Goal: Information Seeking & Learning: Learn about a topic

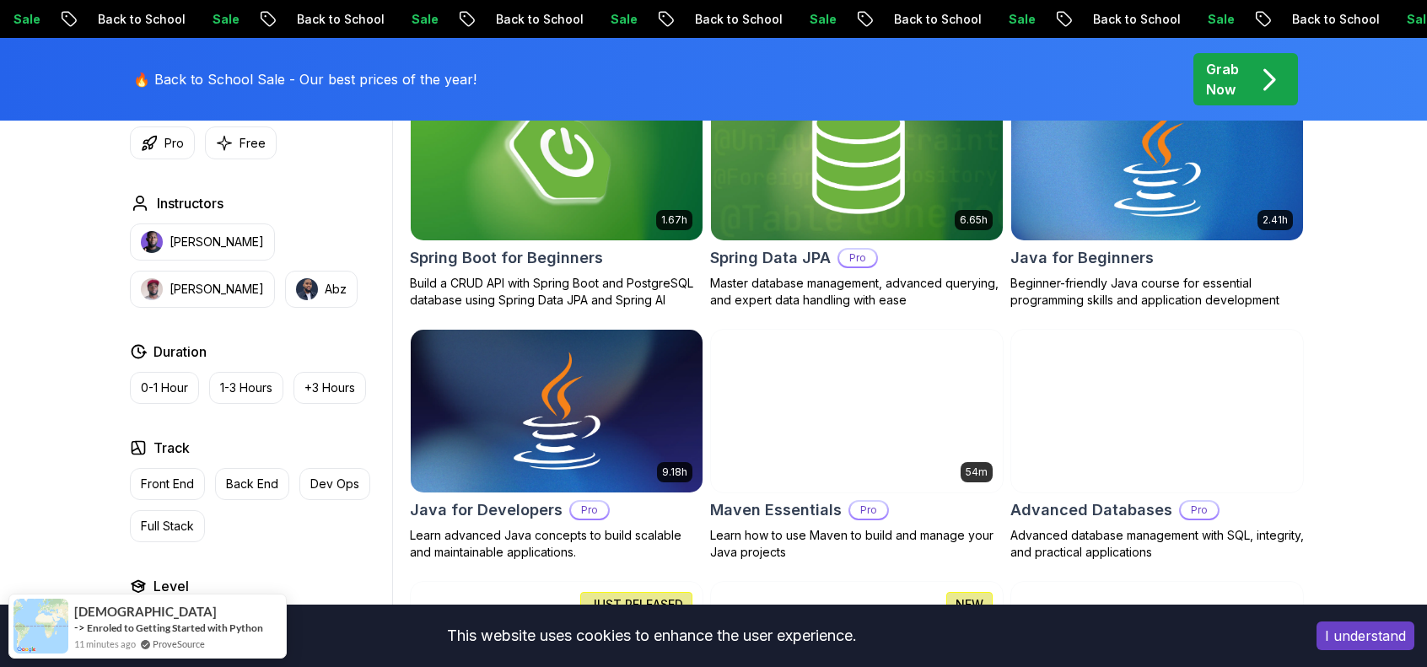
scroll to position [845, 0]
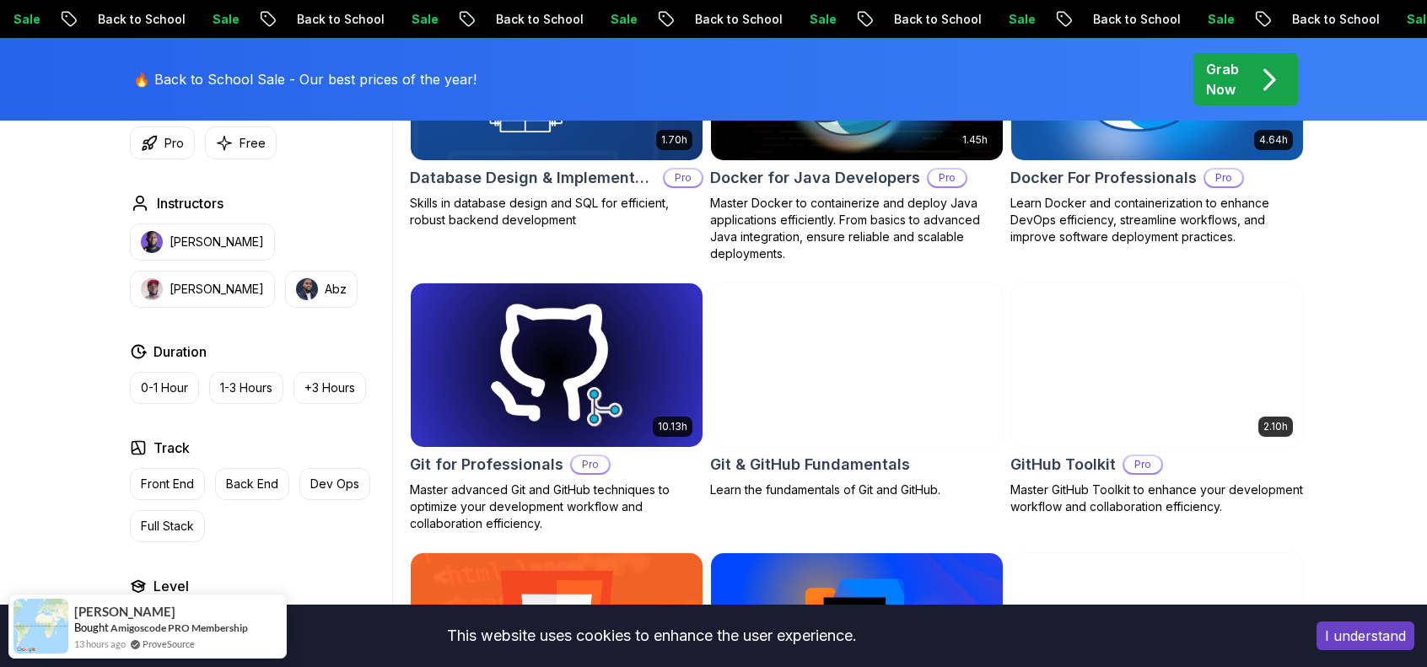
scroll to position [1701, 0]
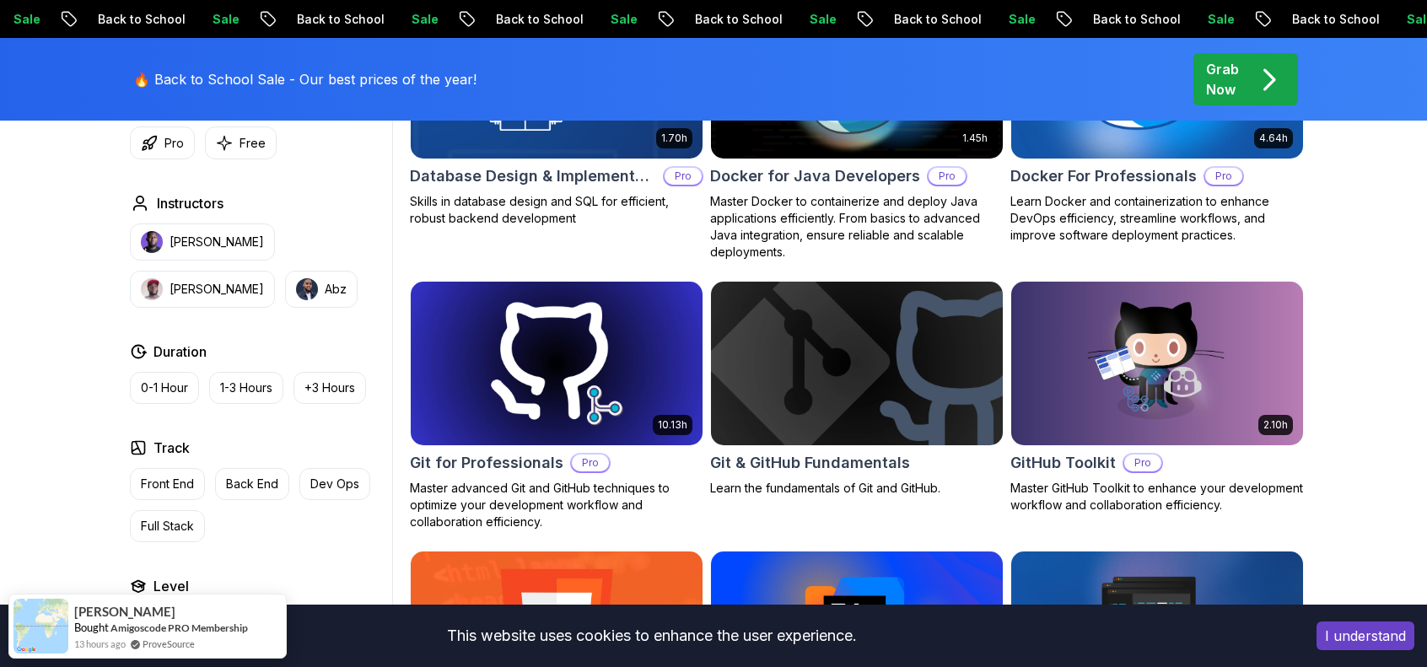
click at [1376, 627] on button "I understand" at bounding box center [1365, 636] width 98 height 29
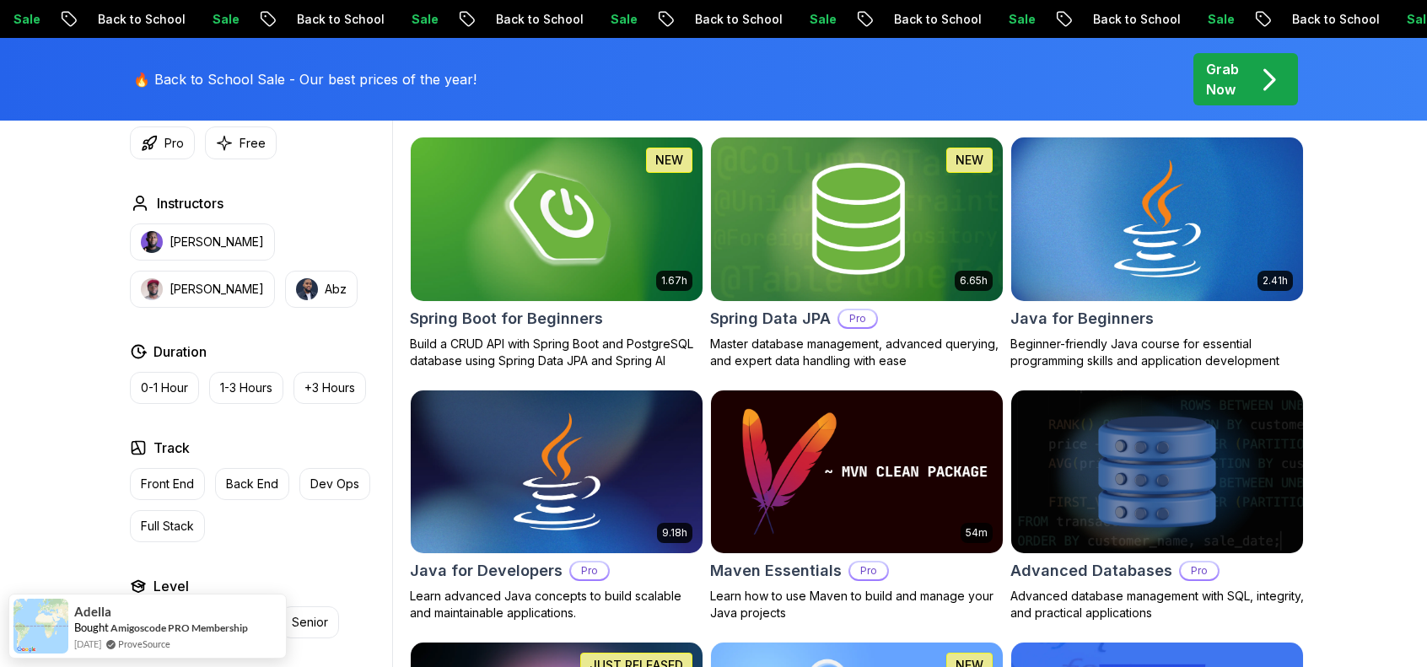
scroll to position [785, 0]
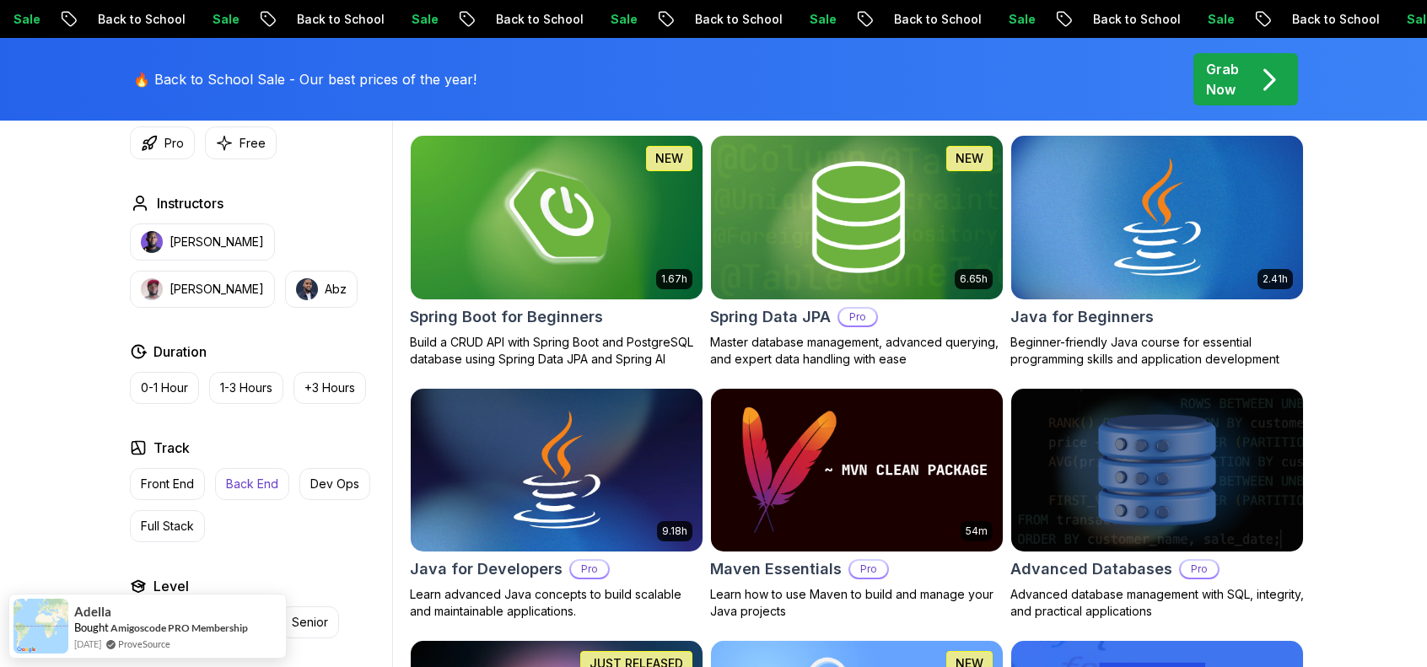
click at [229, 476] on p "Back End" at bounding box center [252, 484] width 52 height 17
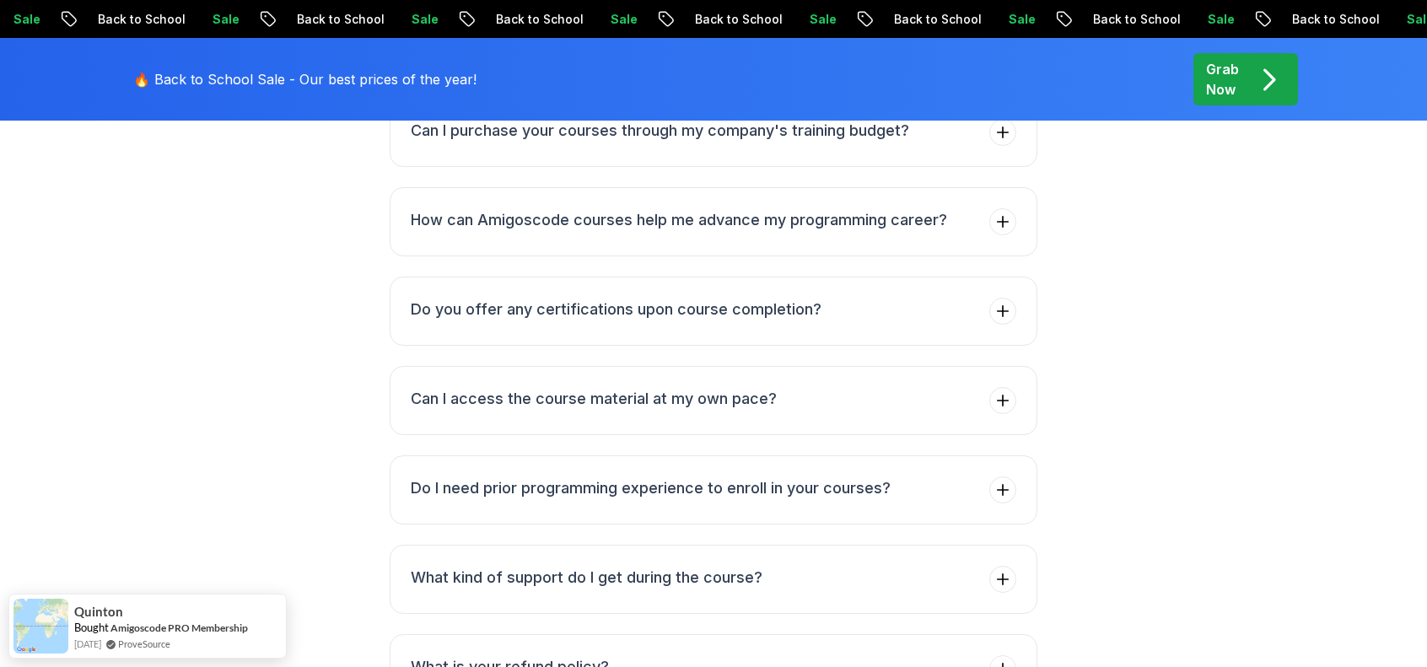
scroll to position [4777, 0]
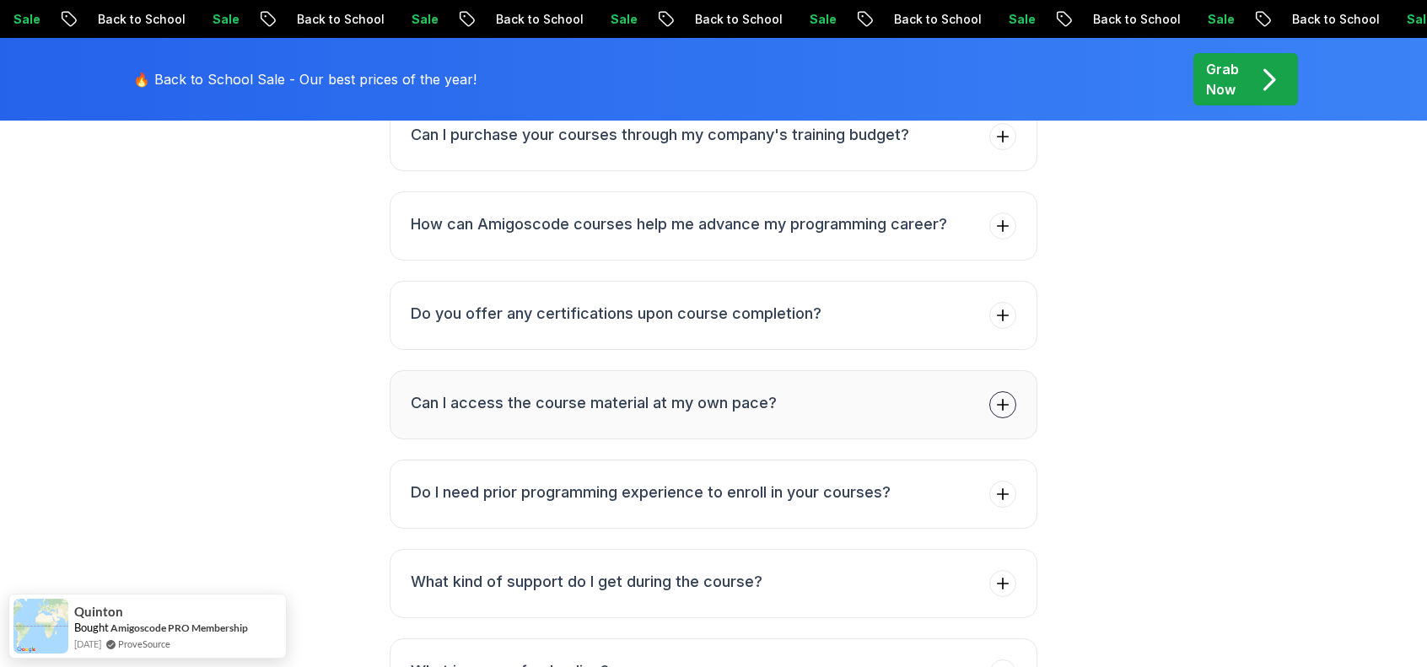
click at [805, 370] on button "Can I access the course material at my own pace?" at bounding box center [714, 404] width 648 height 69
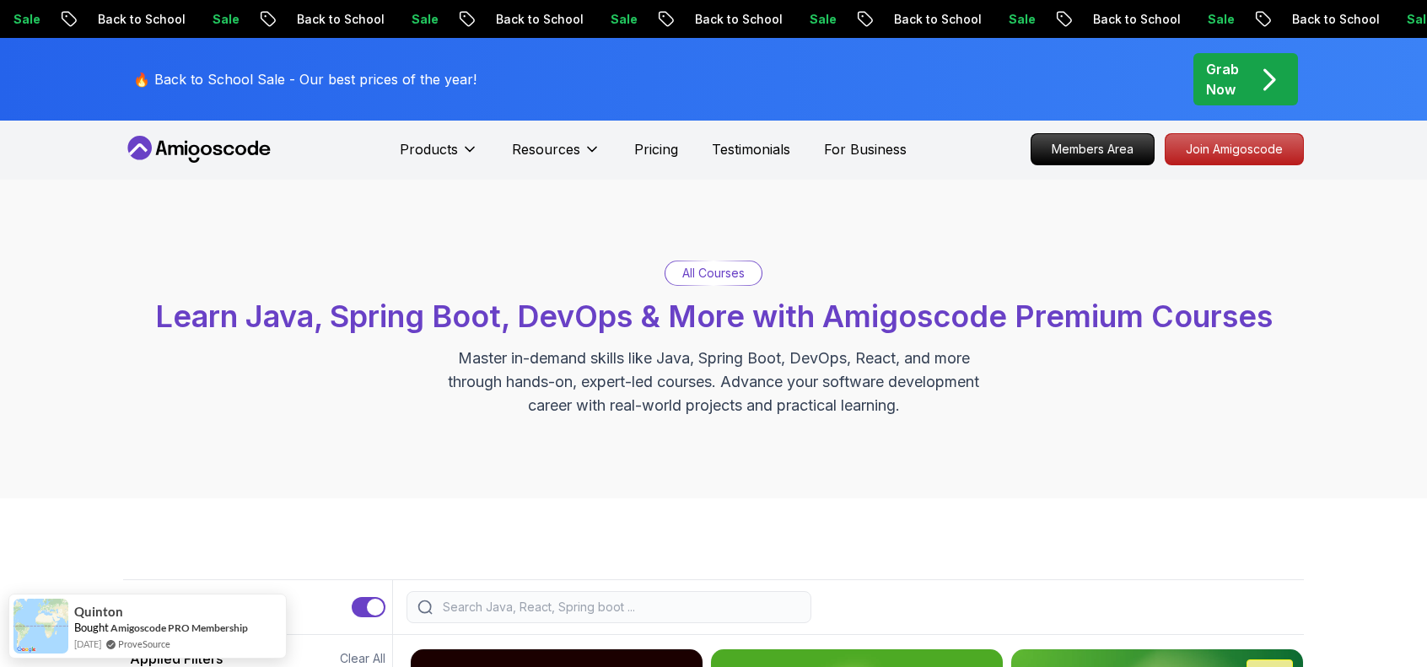
scroll to position [0, 0]
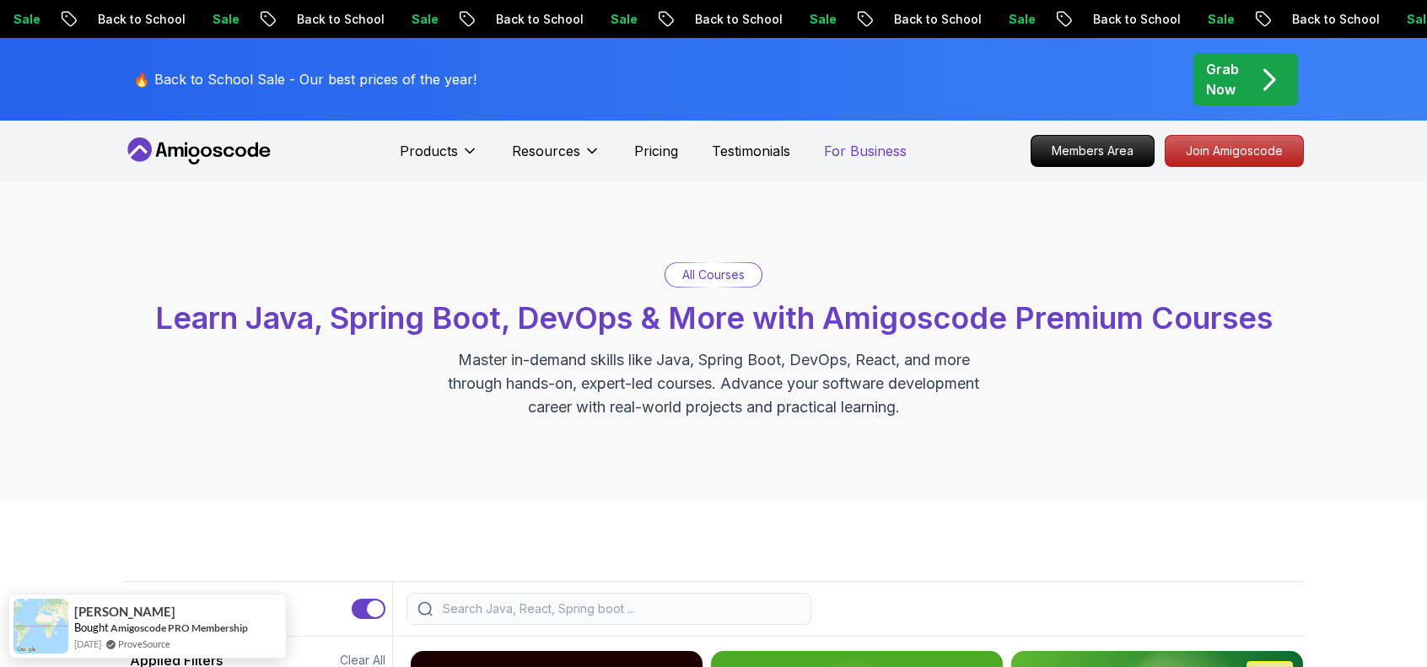
click at [863, 159] on p "For Business" at bounding box center [865, 151] width 83 height 20
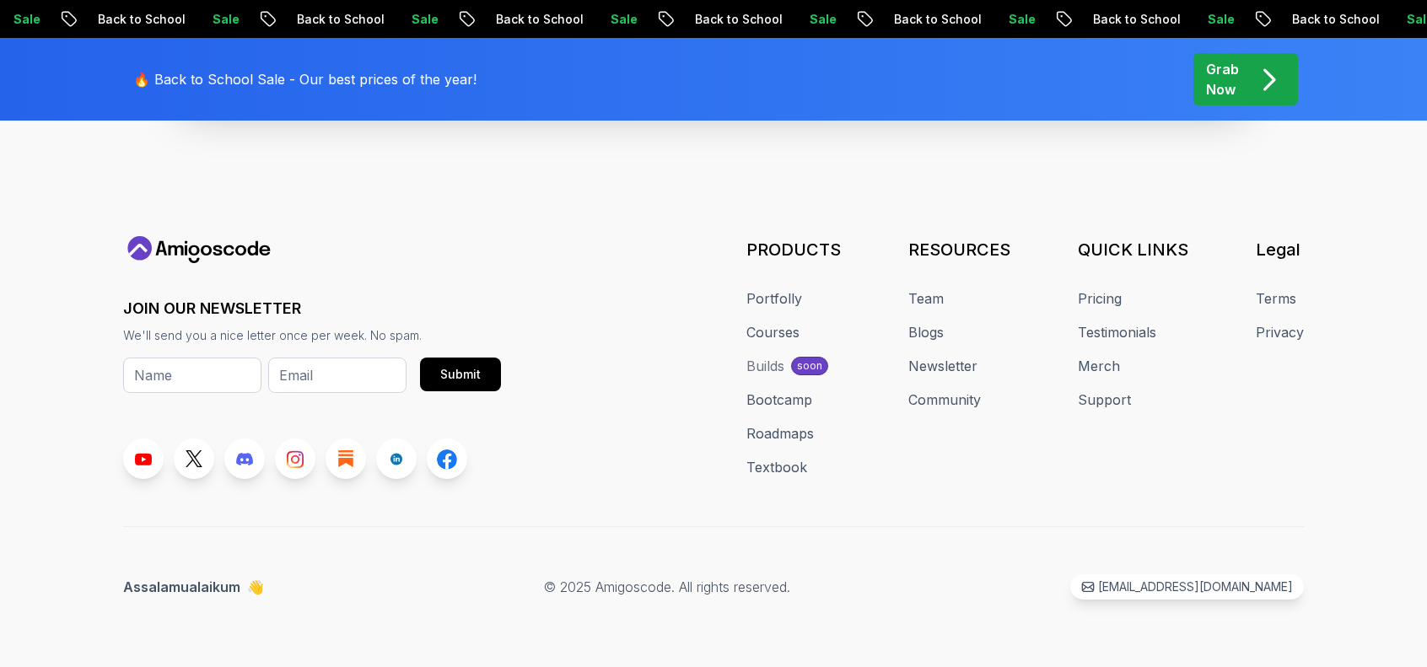
scroll to position [1900, 0]
click at [400, 465] on rect at bounding box center [396, 459] width 12 height 12
